Goal: Information Seeking & Learning: Learn about a topic

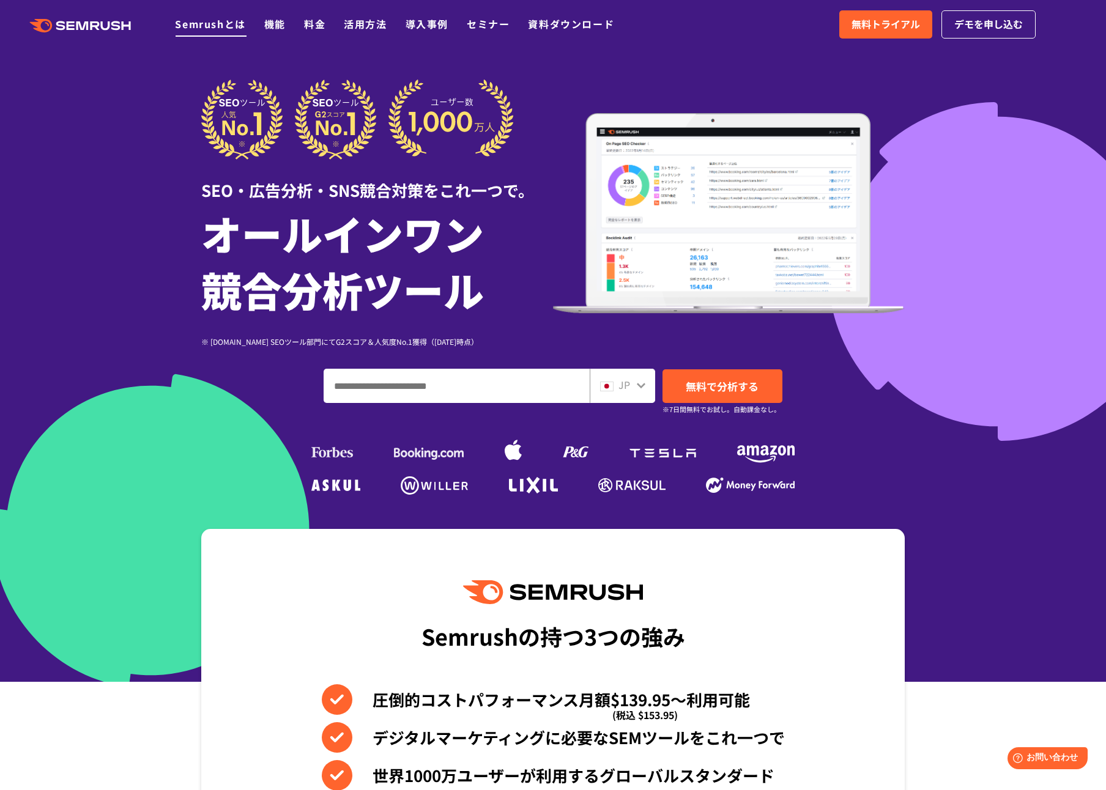
click at [218, 19] on link "Semrushとは" at bounding box center [210, 24] width 70 height 15
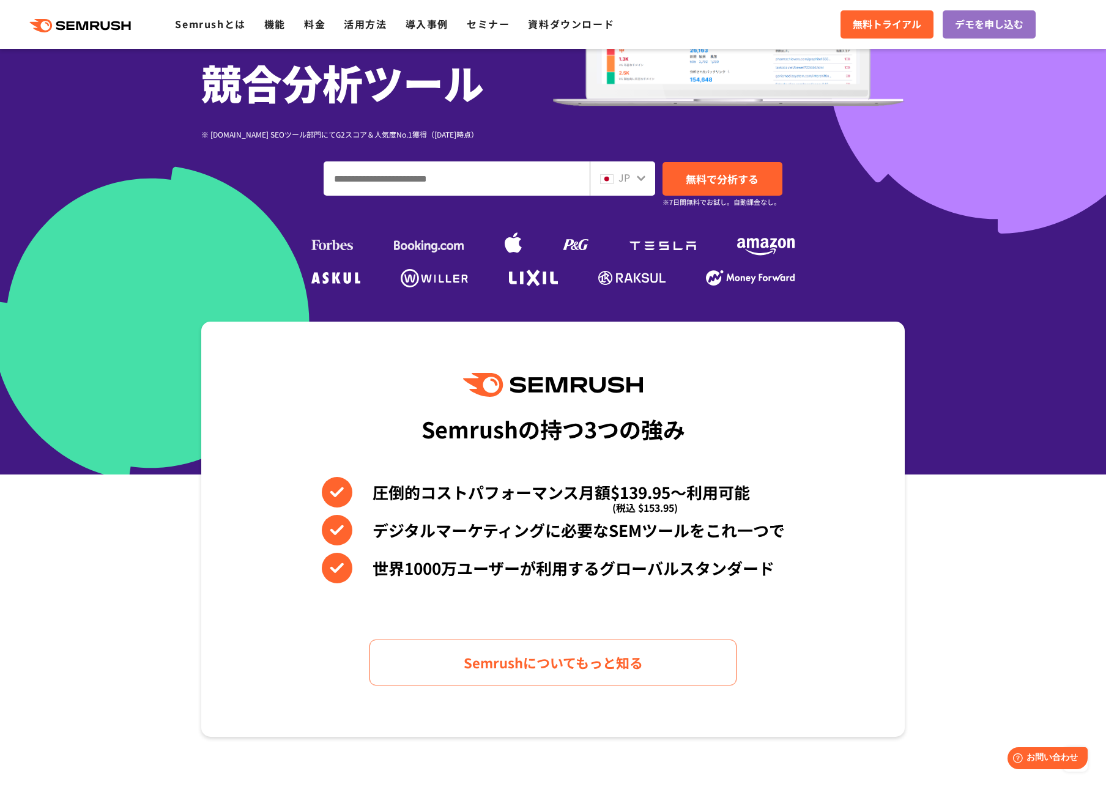
scroll to position [42, 0]
